Goal: Task Accomplishment & Management: Manage account settings

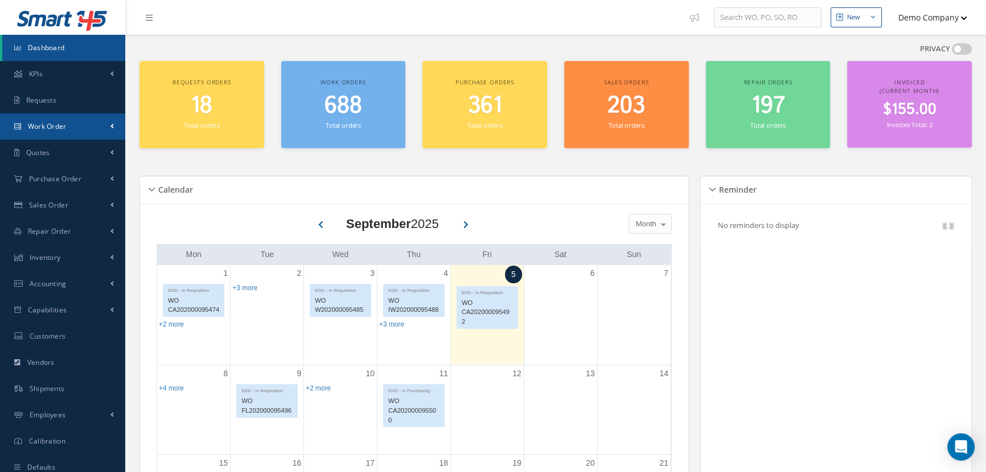
drag, startPoint x: 84, startPoint y: 118, endPoint x: 91, endPoint y: 122, distance: 7.6
click at [84, 118] on link "Work Order" at bounding box center [62, 126] width 125 height 26
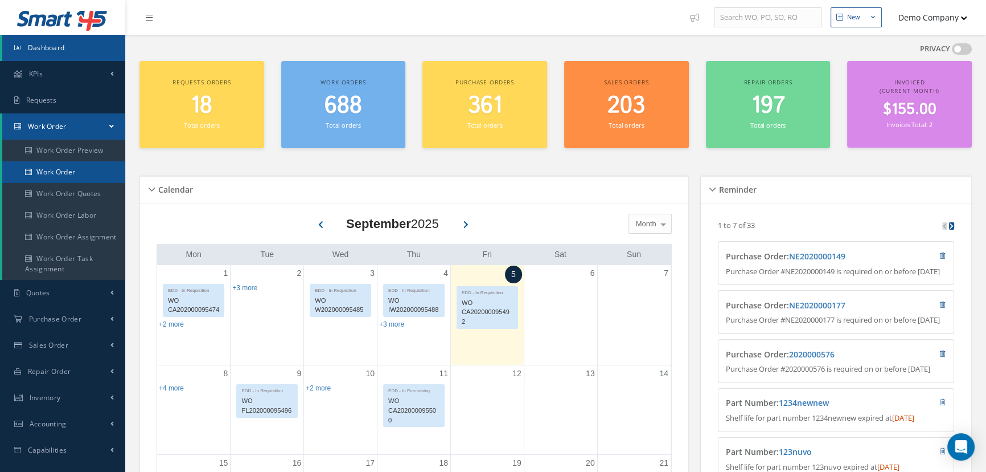
click at [69, 162] on link "Work Order" at bounding box center [63, 172] width 123 height 22
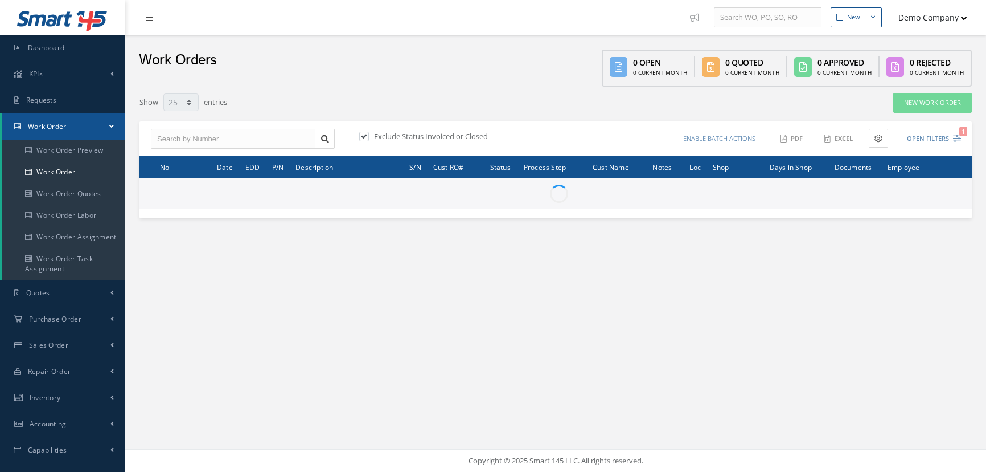
select select "25"
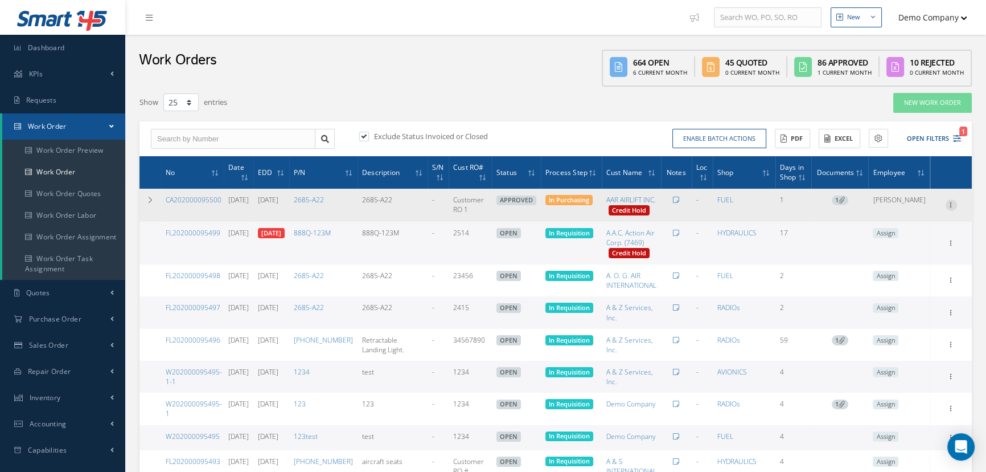
click at [946, 208] on icon at bounding box center [951, 203] width 11 height 9
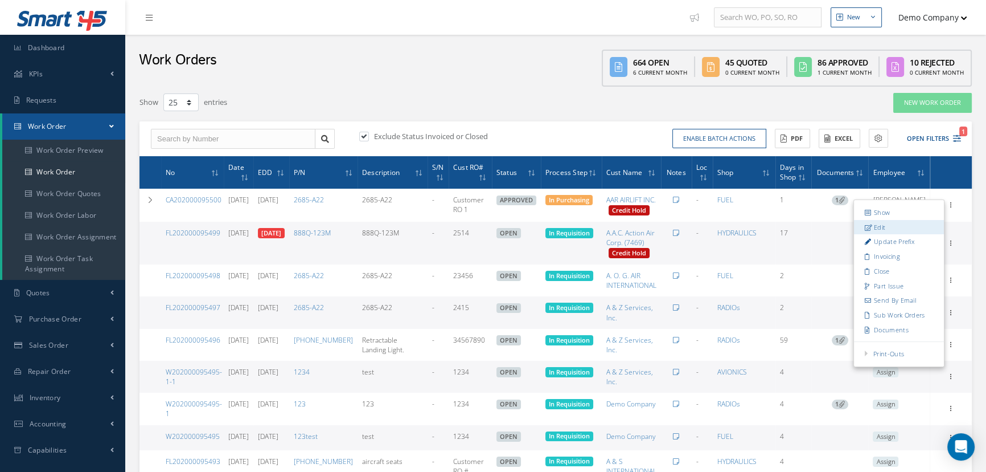
drag, startPoint x: 894, startPoint y: 228, endPoint x: 387, endPoint y: 263, distance: 507.6
click at [894, 228] on link "Edit" at bounding box center [899, 227] width 90 height 15
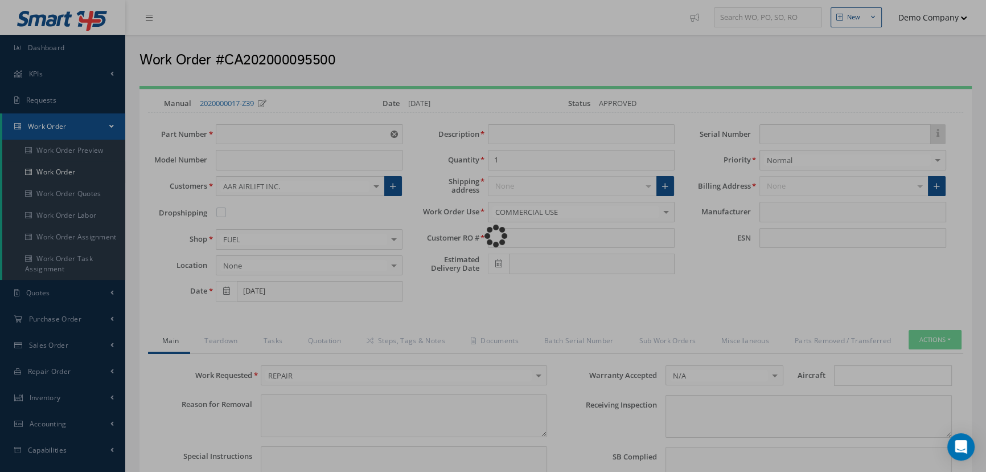
type input "2685-A22"
type input "09/04/2025"
type input "2685-A22"
type input "Customer RO 1"
type input "09/11/2025"
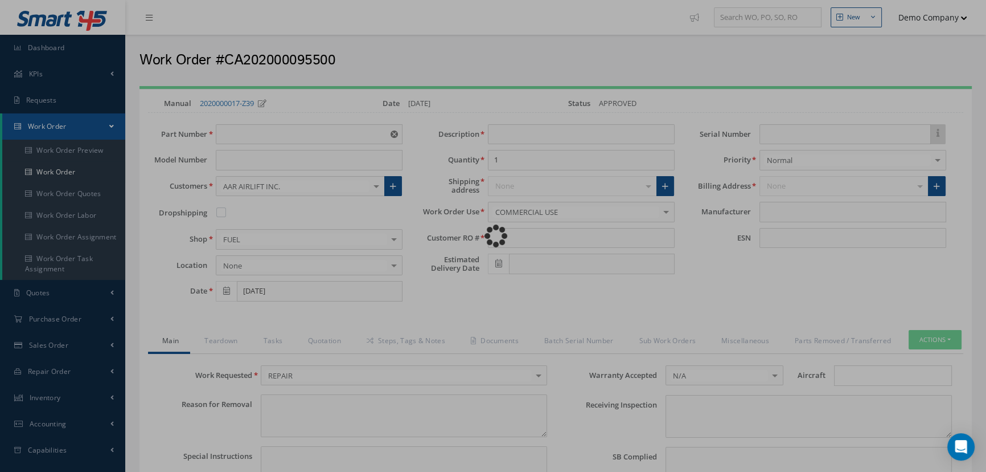
type input "faa aads"
type textarea "NO VISUAL DAMAGE"
type textarea "50"
type input "EASA ADS"
type textarea "Unit was N/A I/A/W Mfg. MANUFACTURER, Spec.Manual # CMM {{13}}, Revision 15, da…"
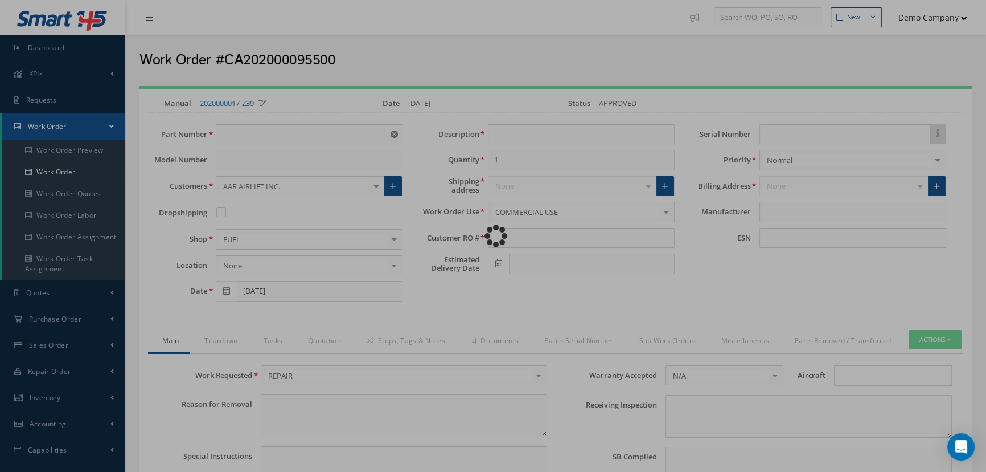
type textarea "test test"
type input "MANUFACTURER"
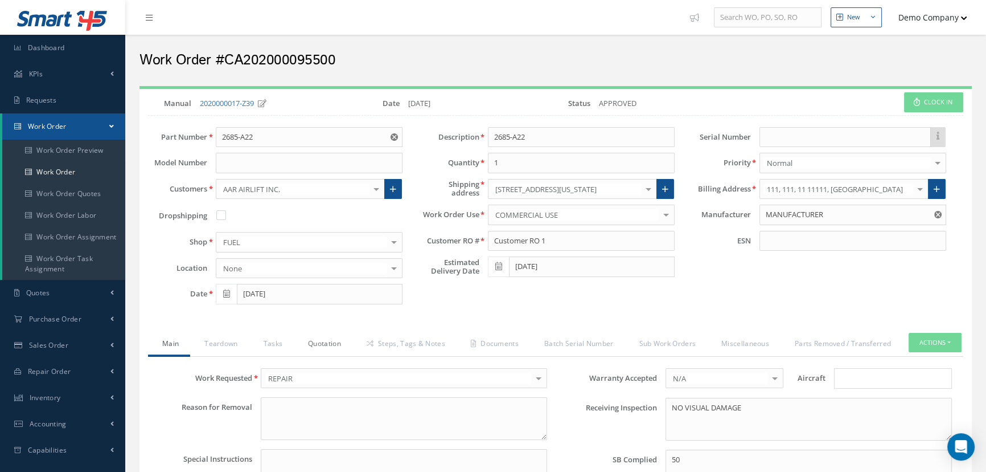
click at [327, 339] on link "Quotation" at bounding box center [323, 345] width 59 height 24
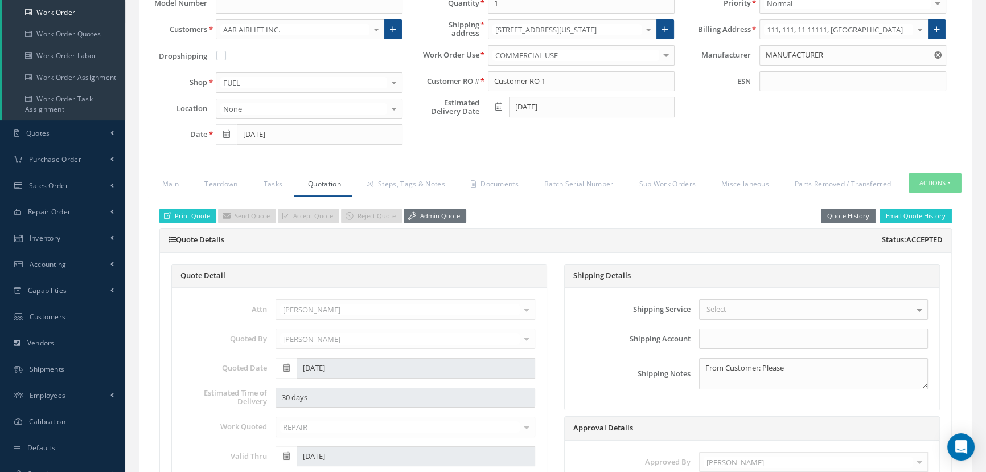
scroll to position [259, 0]
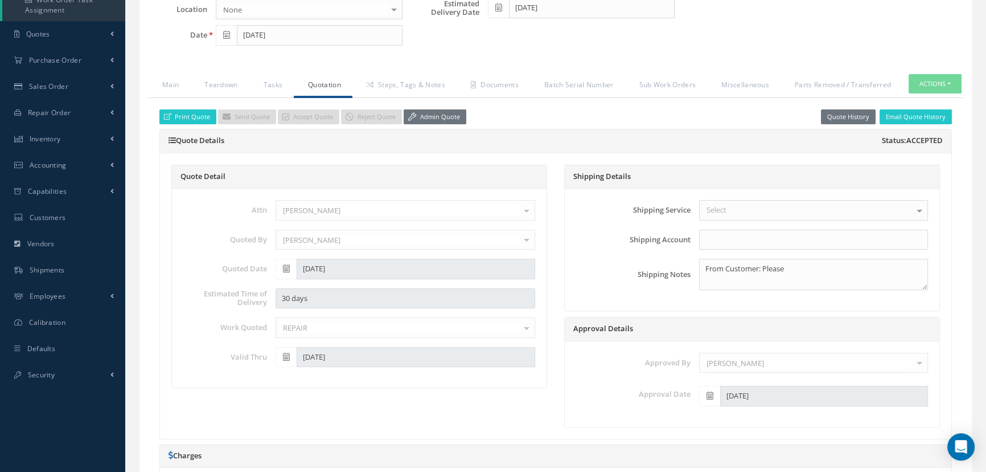
drag, startPoint x: 202, startPoint y: 292, endPoint x: 261, endPoint y: 300, distance: 60.3
click at [262, 296] on label "Estimated Time of Delivery" at bounding box center [221, 297] width 92 height 17
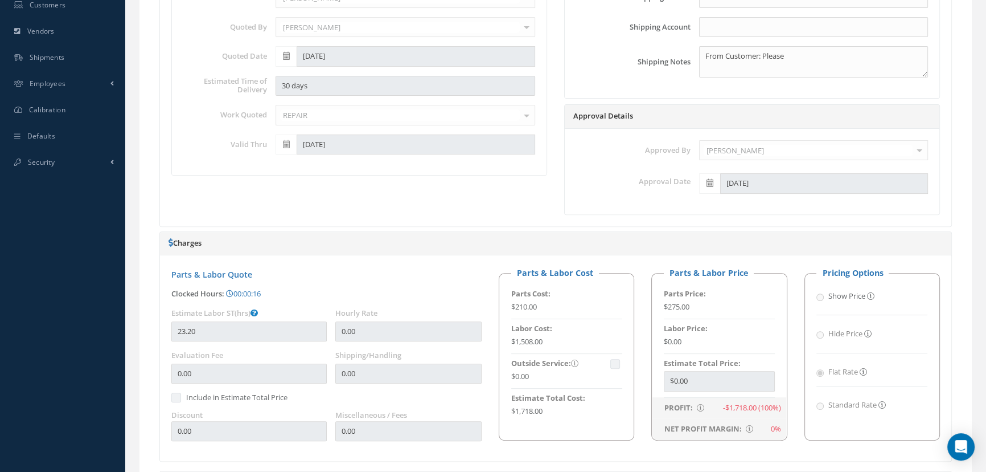
scroll to position [570, 0]
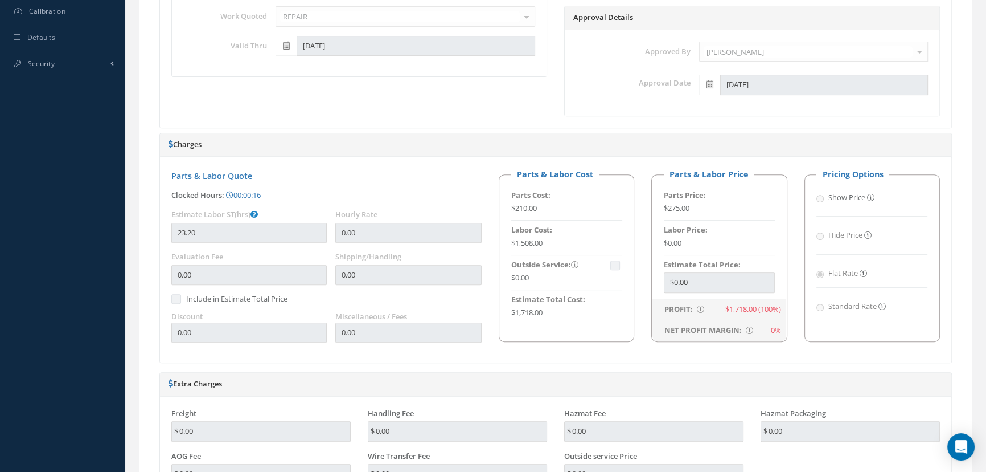
drag, startPoint x: 170, startPoint y: 210, endPoint x: 267, endPoint y: 208, distance: 96.3
click at [266, 209] on div "Estimate Labor ST(hrs) 23.20" at bounding box center [245, 230] width 164 height 42
click at [168, 211] on div "Estimate Labor ST(hrs) 23.20" at bounding box center [245, 230] width 164 height 42
drag, startPoint x: 228, startPoint y: 212, endPoint x: 253, endPoint y: 212, distance: 25.6
click at [253, 212] on label "Estimate Labor ST(hrs)" at bounding box center [214, 214] width 87 height 9
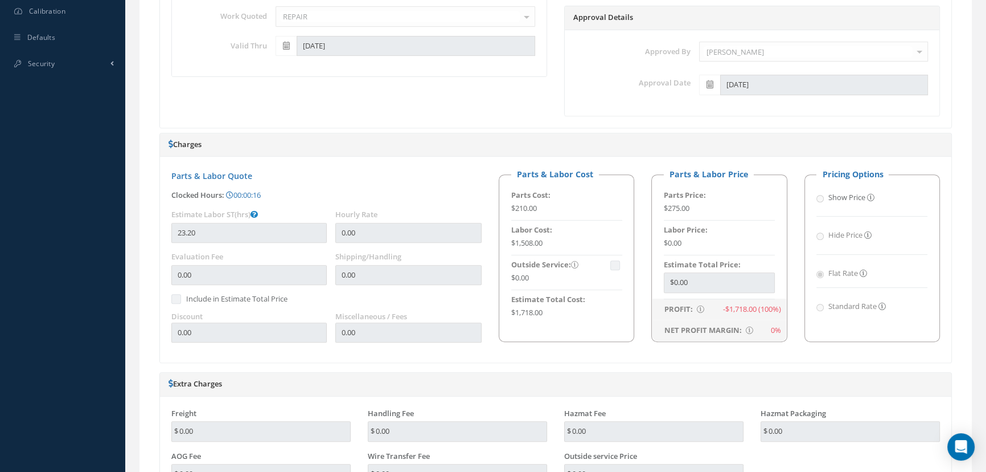
drag, startPoint x: 174, startPoint y: 211, endPoint x: 232, endPoint y: 210, distance: 58.1
click at [232, 211] on div "Estimate Labor ST(hrs) 23.20" at bounding box center [245, 230] width 164 height 42
drag, startPoint x: 341, startPoint y: 211, endPoint x: 433, endPoint y: 211, distance: 91.7
click at [407, 209] on div "Hourly Rate 0.00" at bounding box center [408, 226] width 147 height 34
drag, startPoint x: 164, startPoint y: 175, endPoint x: 291, endPoint y: 167, distance: 127.3
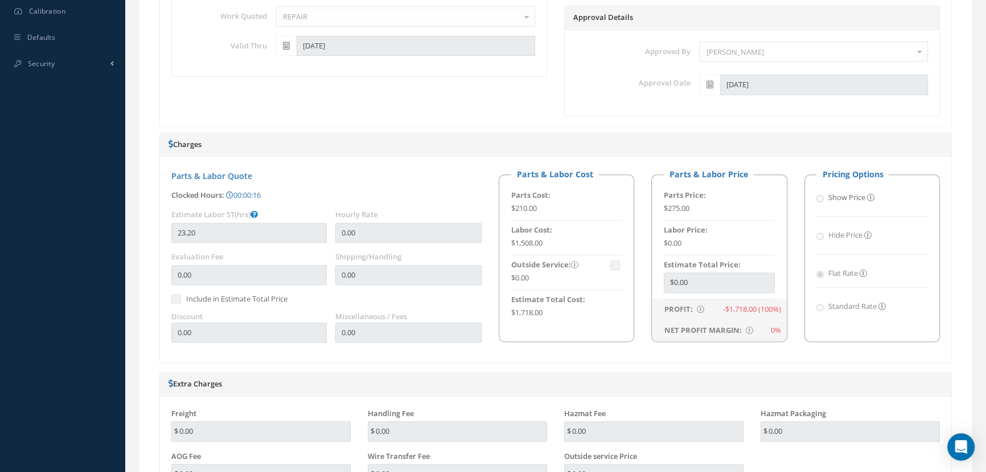
click at [285, 168] on div "Parts & Labor Quote Clocked Hours: 00:00:16 Loading… Labor Hours for Work Order…" at bounding box center [326, 259] width 327 height 183
click at [335, 161] on div "Parts & Labor Quote Clocked Hours: 00:00:16 Loading… Labor Hours for Work Order…" at bounding box center [556, 260] width 792 height 206
drag, startPoint x: 169, startPoint y: 216, endPoint x: 277, endPoint y: 205, distance: 108.2
click at [277, 205] on div "Parts & Labor Quote Clocked Hours: 00:00:16 Loading… Labor Hours for Work Order…" at bounding box center [326, 259] width 327 height 183
click at [273, 209] on div "Estimate Labor ST(hrs) 23.20" at bounding box center [248, 226] width 155 height 34
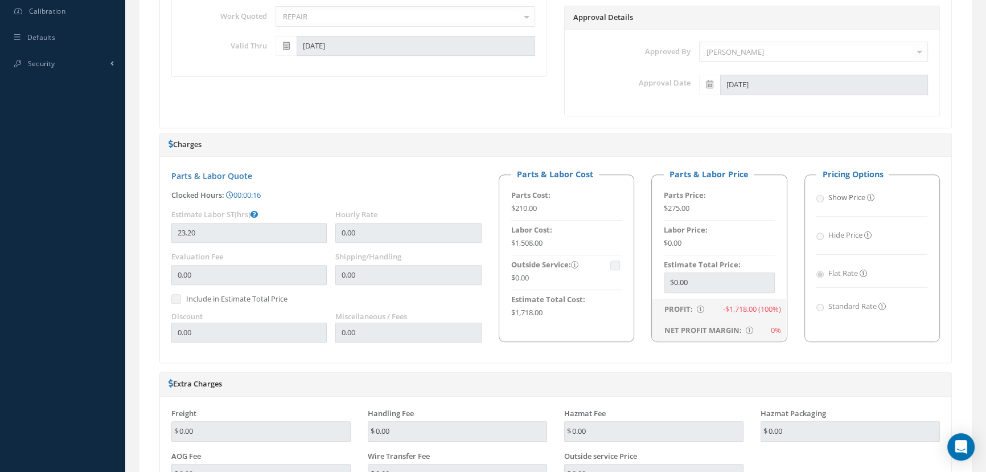
drag, startPoint x: 167, startPoint y: 211, endPoint x: 279, endPoint y: 216, distance: 111.2
click at [268, 215] on div "Estimate Labor ST(hrs) 23.20" at bounding box center [245, 230] width 164 height 42
click at [154, 230] on div "Print Quote Send Quote Accept Quote Reject Quote Admin Quote Quote History Emai…" at bounding box center [556, 360] width 816 height 1147
click at [136, 226] on div "Loading… Manual 2020000017-Z39 Date 09/04/2025 Status APPROVED Clock In Part Nu…" at bounding box center [556, 253] width 850 height 1474
drag, startPoint x: 330, startPoint y: 208, endPoint x: 385, endPoint y: 208, distance: 54.7
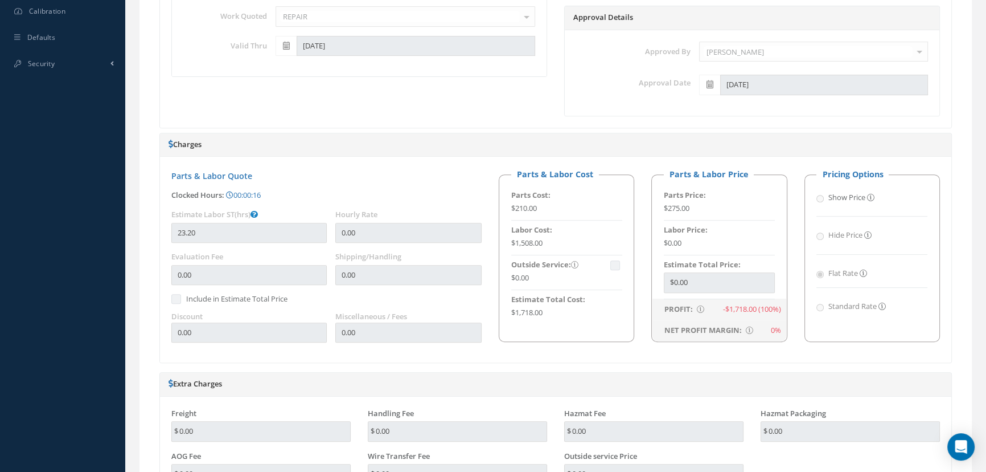
click at [385, 209] on div "Hourly Rate 0.00" at bounding box center [409, 230] width 164 height 42
drag, startPoint x: 659, startPoint y: 243, endPoint x: 699, endPoint y: 234, distance: 41.3
click at [699, 234] on fieldset "Parts & Labor Price Parts Price: $275.00 Labor Price: $0.00 Estimate Total Pric…" at bounding box center [720, 254] width 136 height 173
drag, startPoint x: 669, startPoint y: 243, endPoint x: 701, endPoint y: 243, distance: 31.9
click at [701, 243] on div "$0.00" at bounding box center [719, 243] width 111 height 11
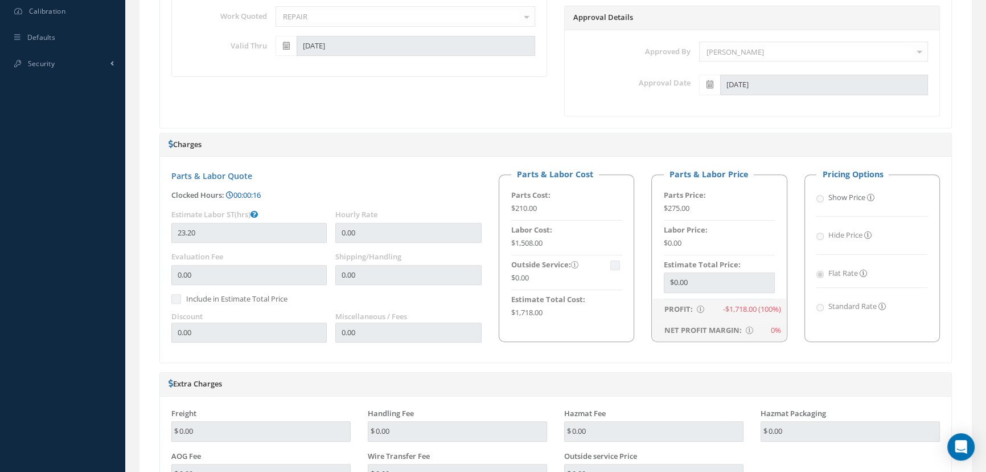
click at [248, 193] on link "00:00:16" at bounding box center [243, 195] width 35 height 10
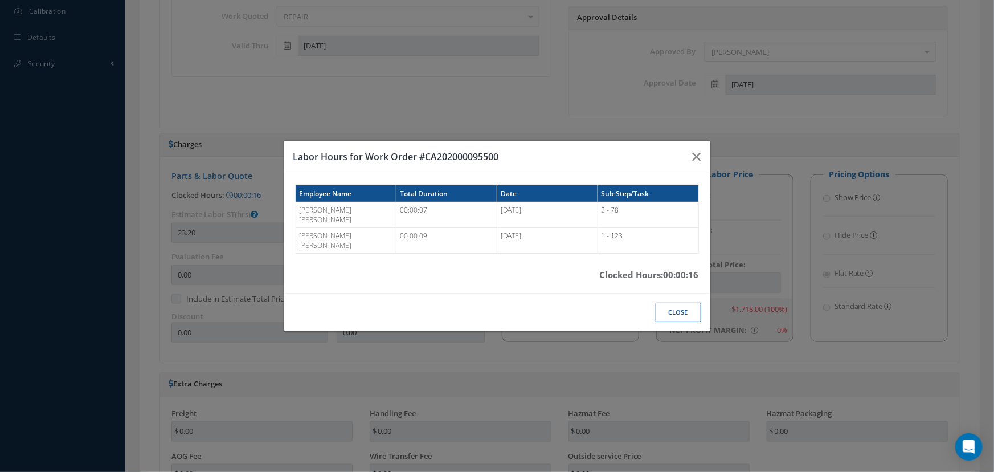
click at [284, 72] on div "Labor Hours for Work Order #CA202000095500 Employee Name Total Duration Date Su…" at bounding box center [497, 236] width 994 height 472
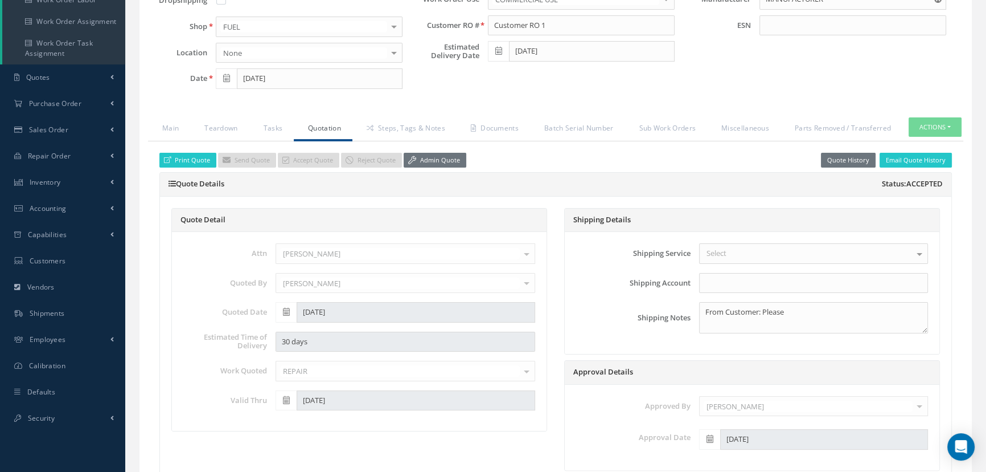
scroll to position [0, 0]
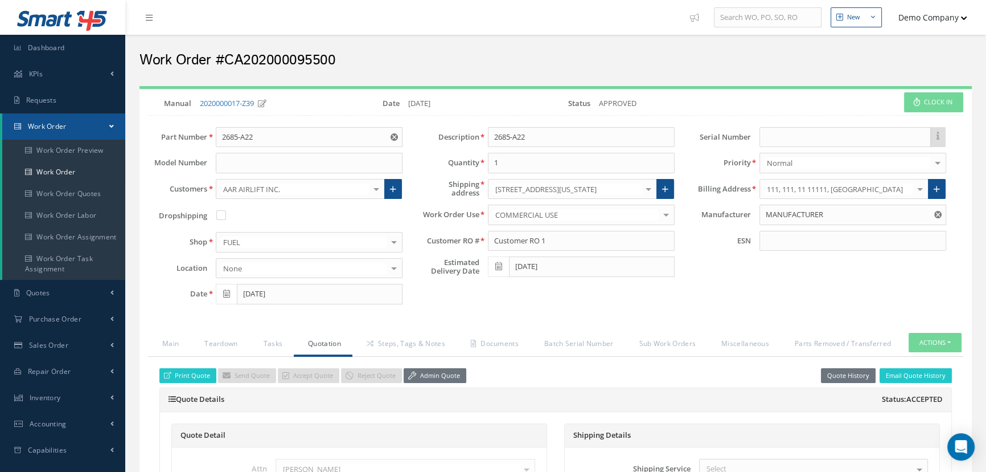
click at [952, 10] on button "Demo Company" at bounding box center [928, 17] width 80 height 22
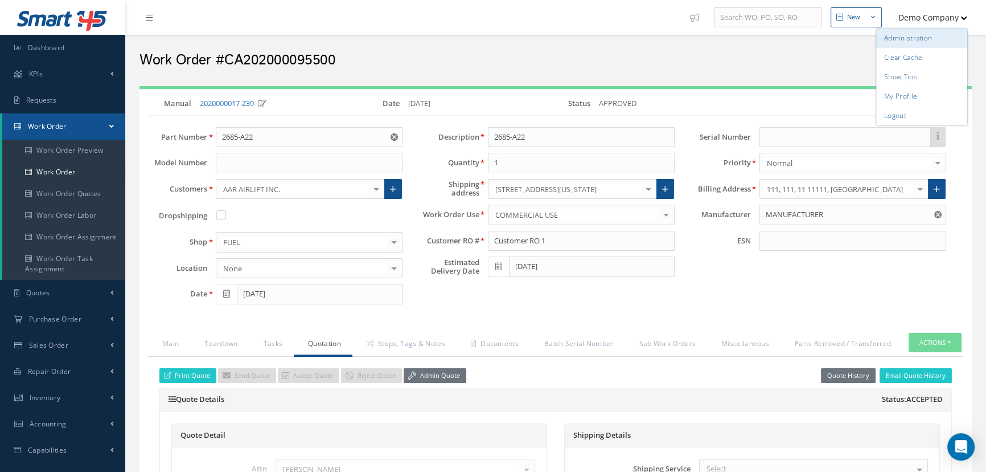
click at [908, 34] on link "Administration" at bounding box center [922, 37] width 91 height 19
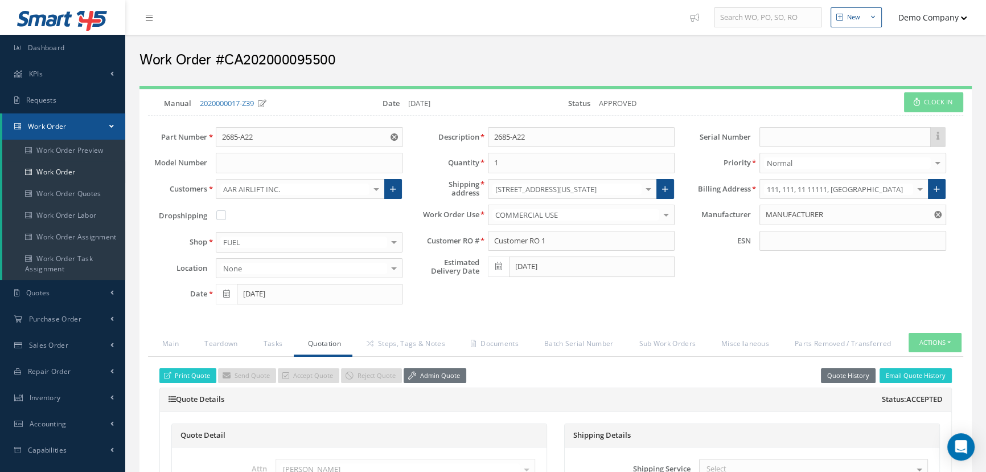
click at [956, 27] on button "Demo Company" at bounding box center [928, 17] width 80 height 22
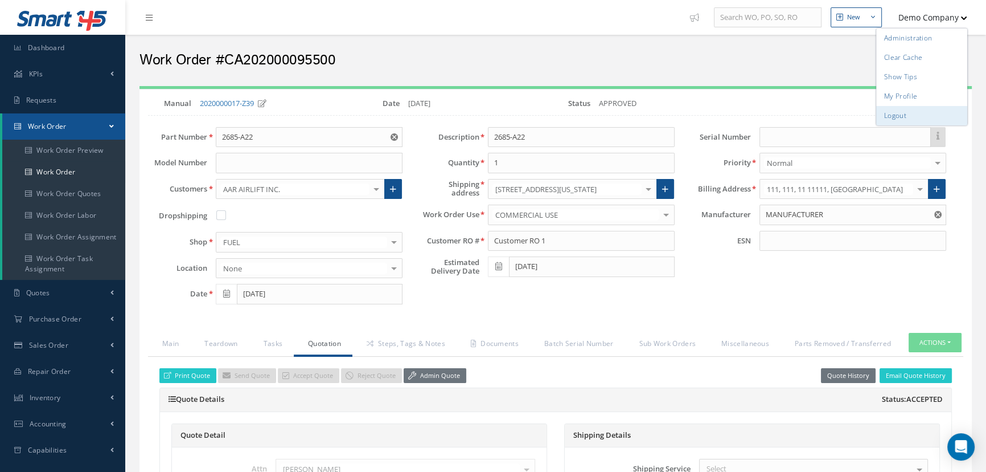
click at [908, 120] on link "Logout" at bounding box center [922, 115] width 91 height 19
